Goal: Information Seeking & Learning: Learn about a topic

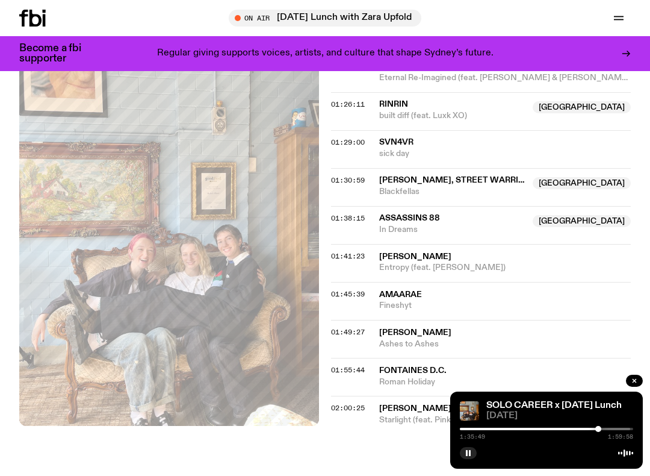
scroll to position [1198, 0]
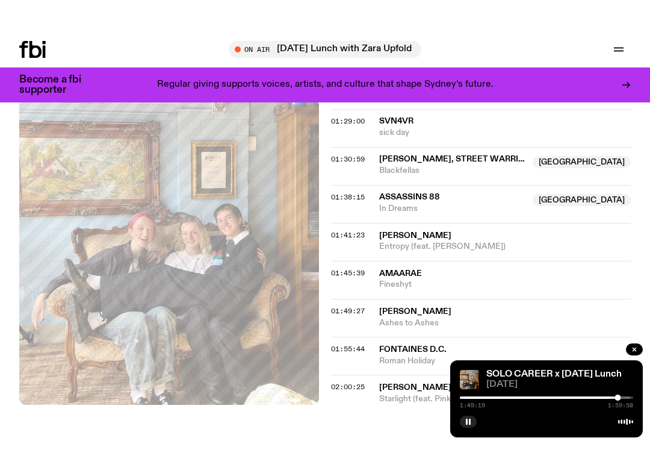
scroll to position [1271, 0]
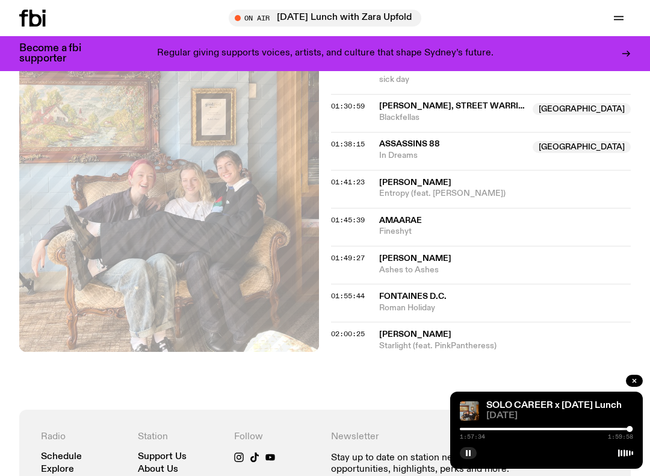
click at [534, 8] on div "Schedule Explore Read Volunteer Newsletter On Air [DATE] Lunch with Zara Upfold…" at bounding box center [325, 18] width 650 height 36
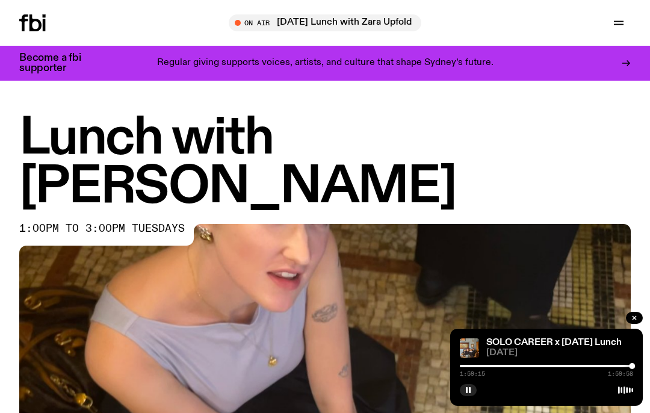
click at [619, 25] on icon "button" at bounding box center [619, 23] width 14 height 14
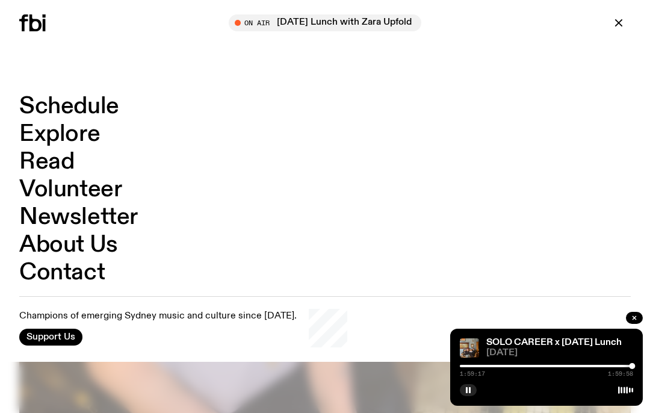
click at [101, 114] on link "Schedule" at bounding box center [69, 106] width 100 height 23
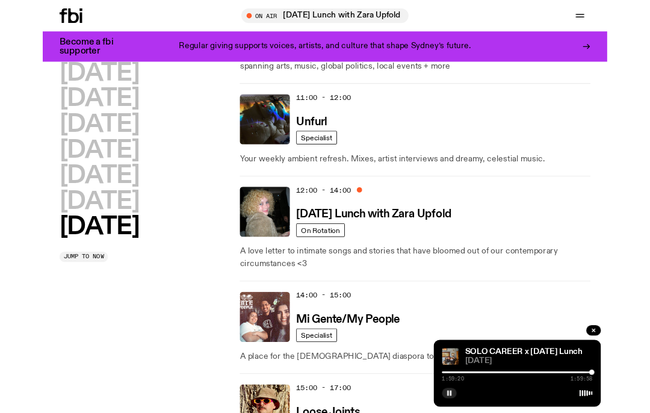
scroll to position [572, 0]
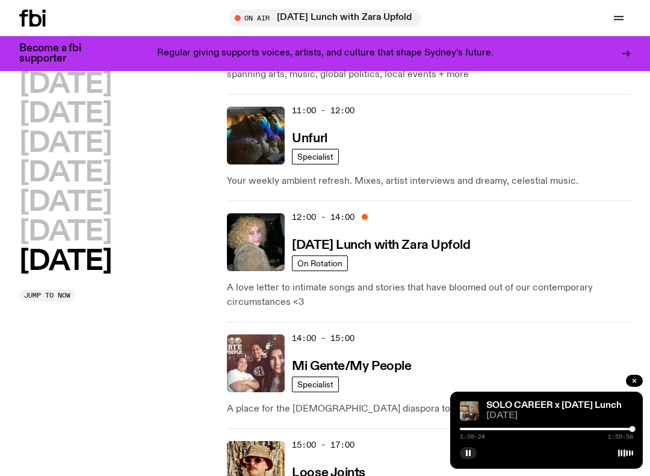
click at [395, 243] on h3 "[DATE] Lunch with Zara Upfold" at bounding box center [381, 245] width 178 height 13
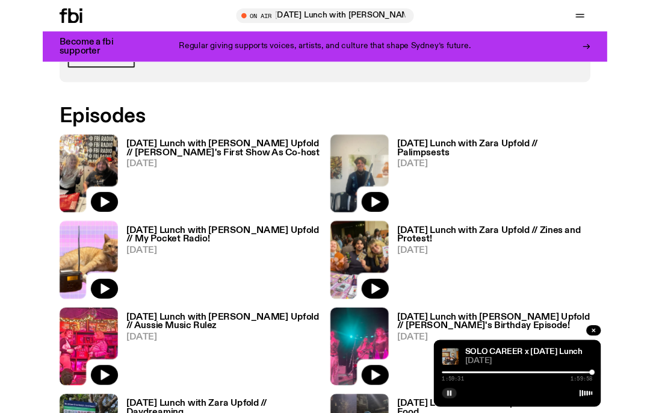
scroll to position [639, 0]
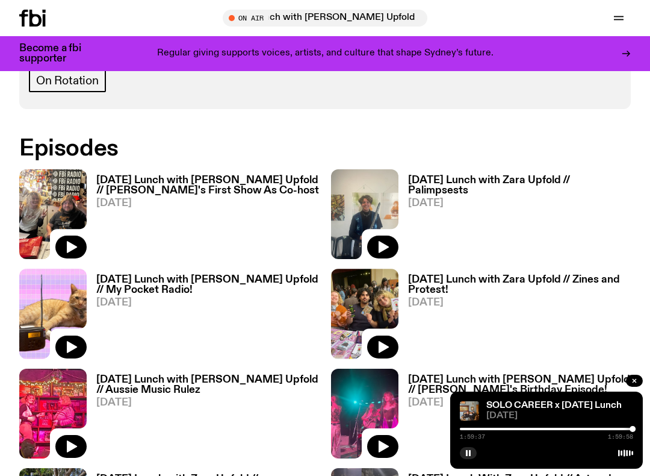
click at [52, 193] on img at bounding box center [52, 214] width 67 height 90
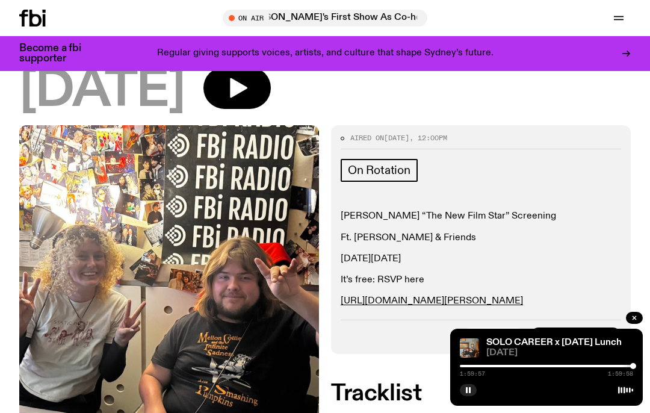
scroll to position [235, 0]
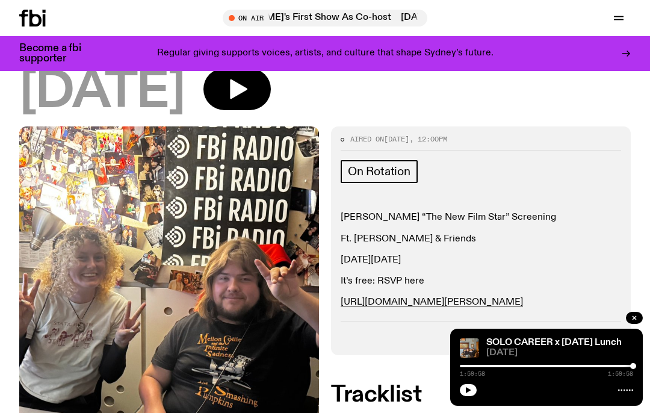
click at [623, 23] on icon "button" at bounding box center [619, 18] width 14 height 14
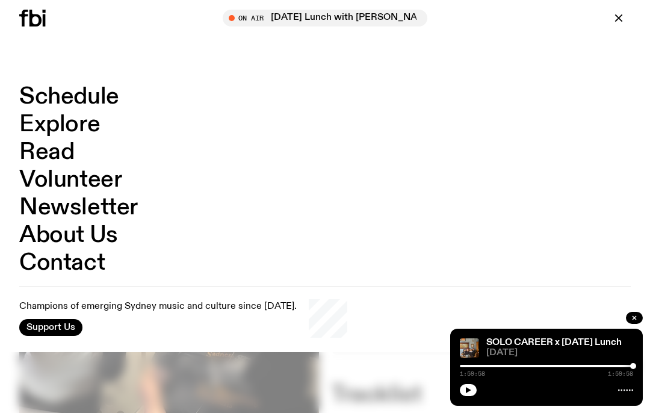
click at [104, 101] on link "Schedule" at bounding box center [69, 96] width 100 height 23
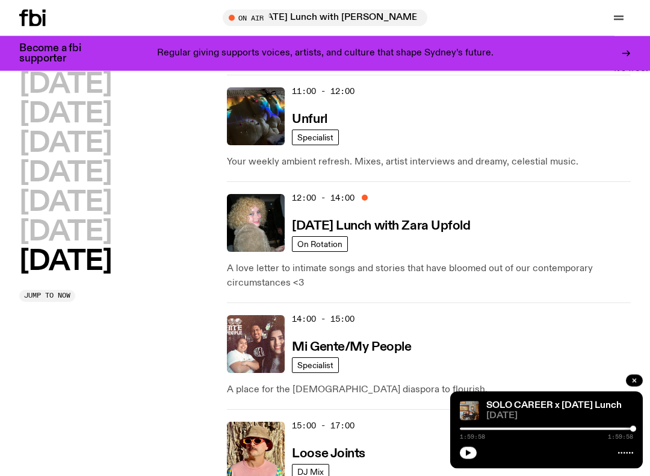
scroll to position [595, 0]
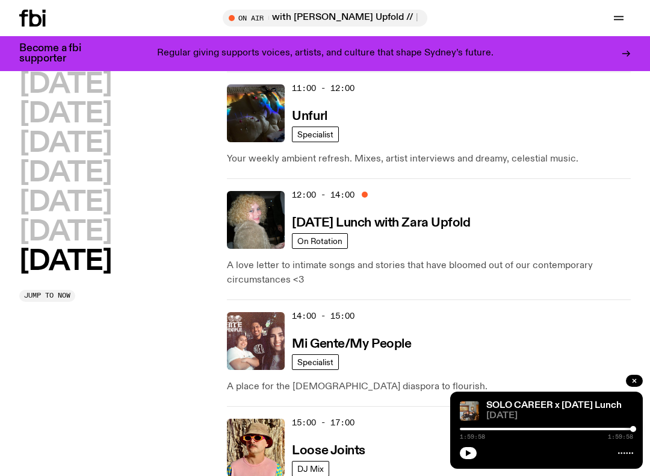
click at [637, 382] on icon "button" at bounding box center [634, 380] width 7 height 7
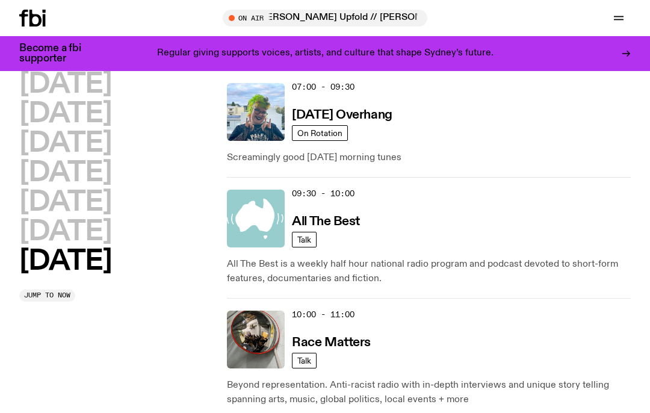
scroll to position [0, 0]
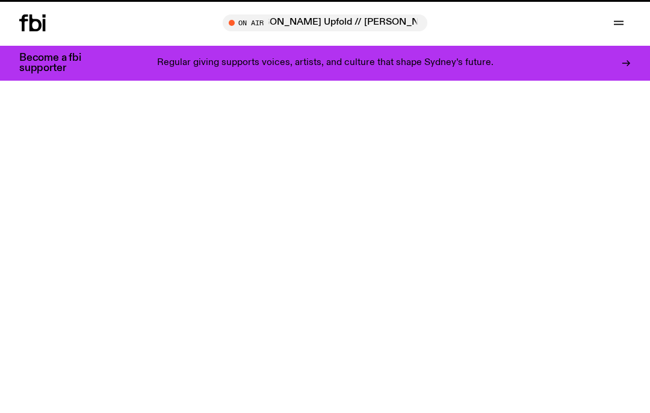
scroll to position [235, 0]
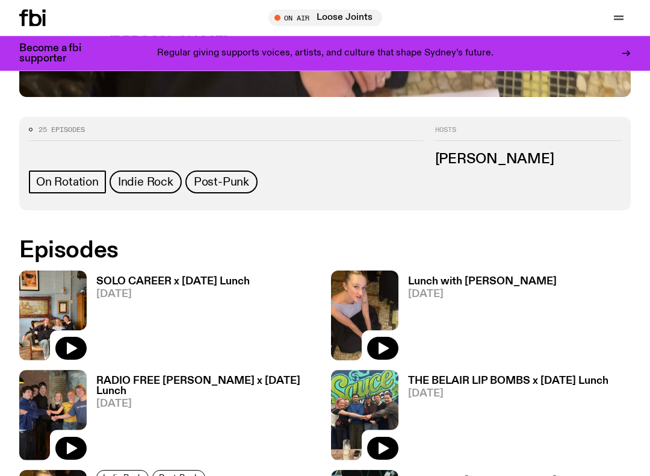
click at [63, 288] on img at bounding box center [52, 316] width 67 height 90
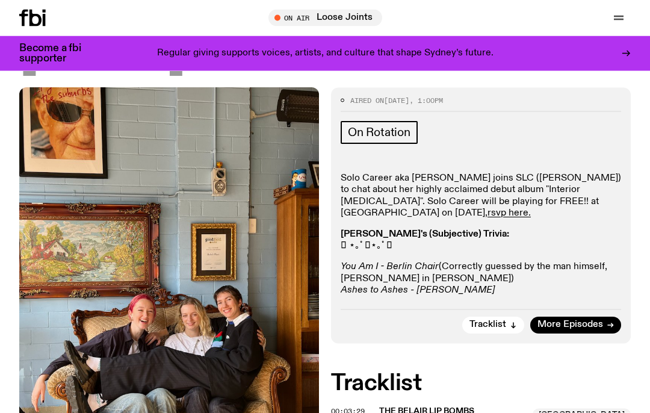
scroll to position [185, 0]
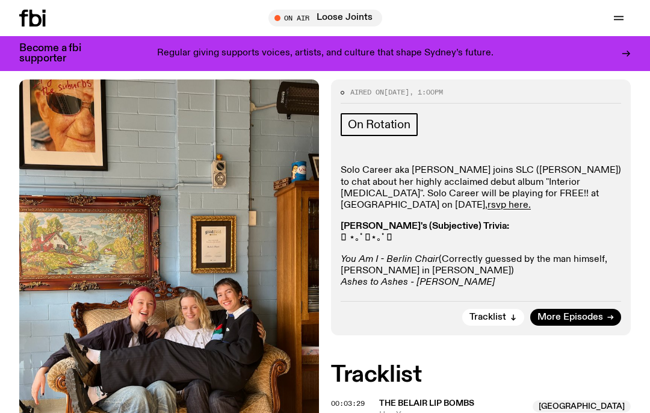
click at [507, 317] on button "Tracklist" at bounding box center [493, 317] width 62 height 17
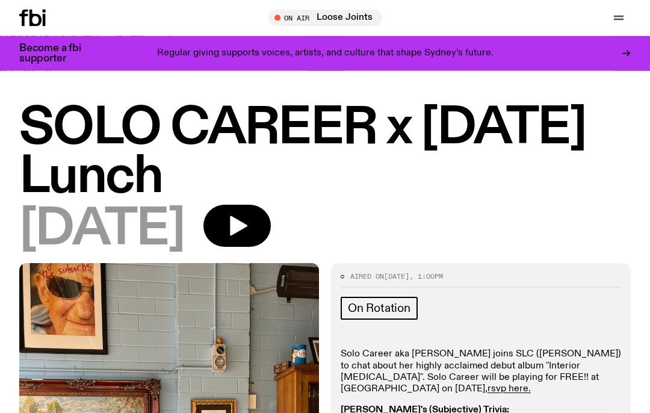
scroll to position [0, 0]
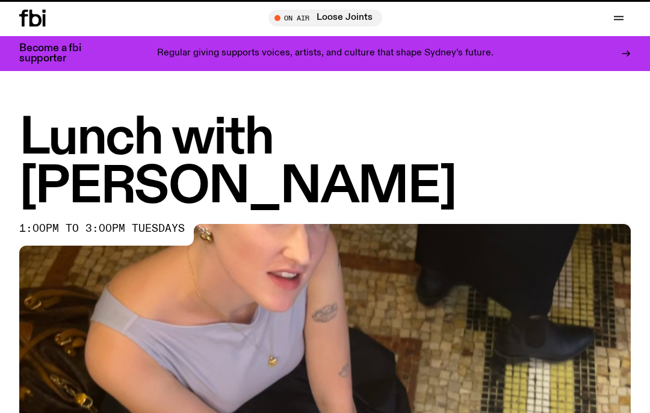
scroll to position [461, 0]
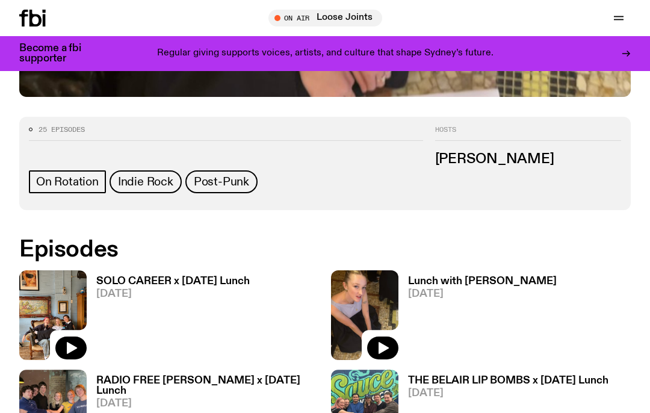
click at [368, 297] on img at bounding box center [364, 315] width 67 height 90
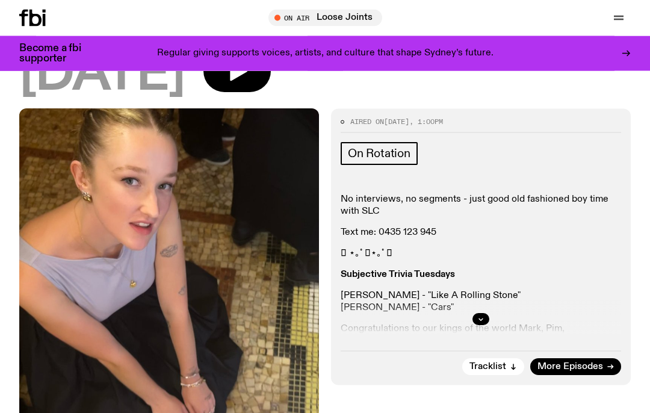
scroll to position [167, 0]
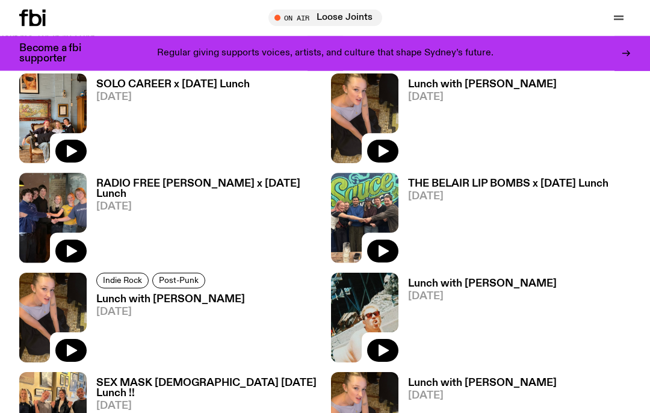
scroll to position [658, 0]
click at [25, 187] on img at bounding box center [52, 218] width 67 height 90
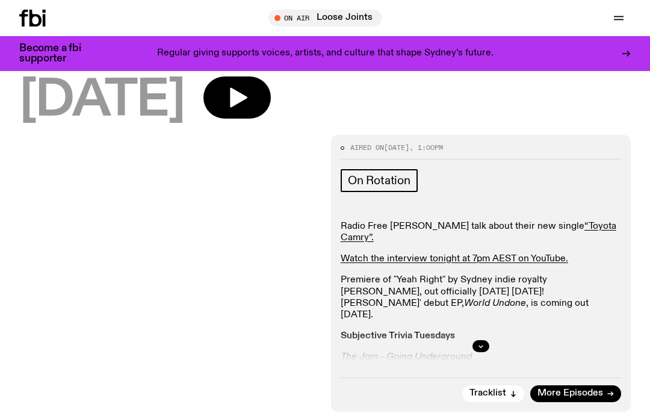
scroll to position [182, 0]
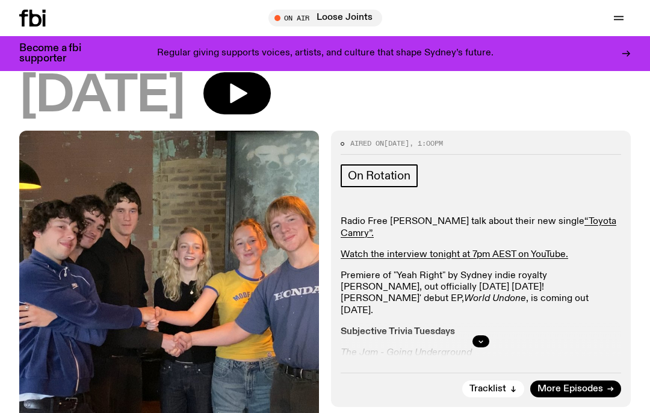
click at [484, 338] on icon "button" at bounding box center [480, 341] width 7 height 7
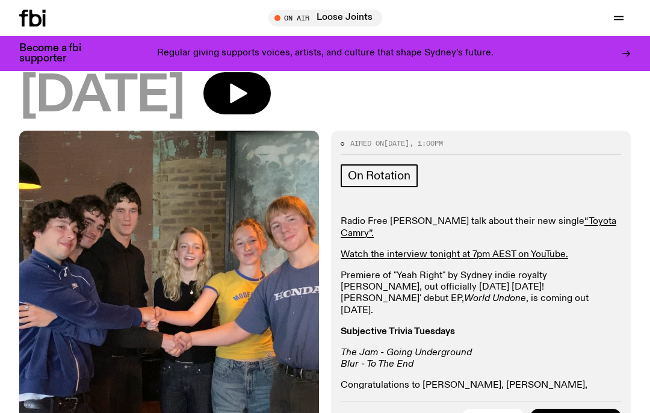
click at [521, 250] on link "Watch the interview tonight at 7pm AEST on YouTube." at bounding box center [455, 255] width 228 height 10
